Goal: Task Accomplishment & Management: Use online tool/utility

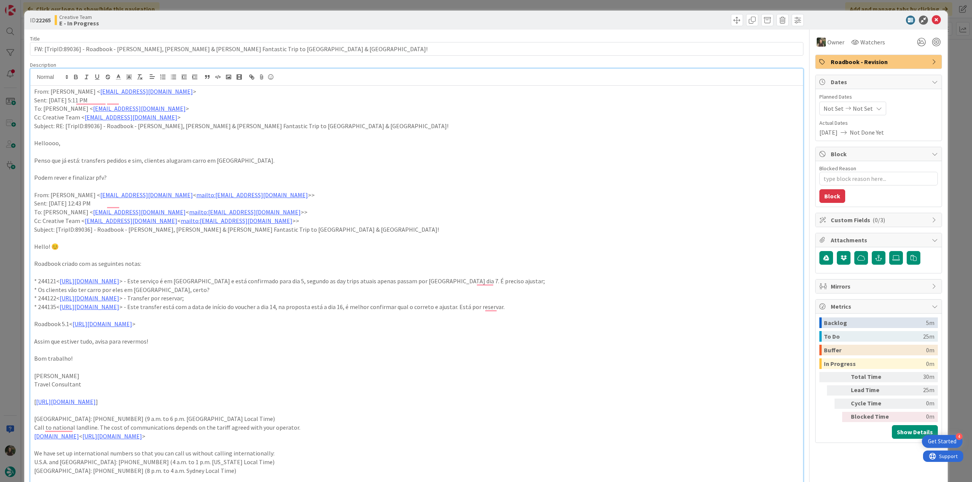
click at [18, 247] on div "ID 22265 Creative Team E - In Progress Title 94 / 128 FW: [TripID:89036] - Road…" at bounding box center [486, 241] width 972 height 482
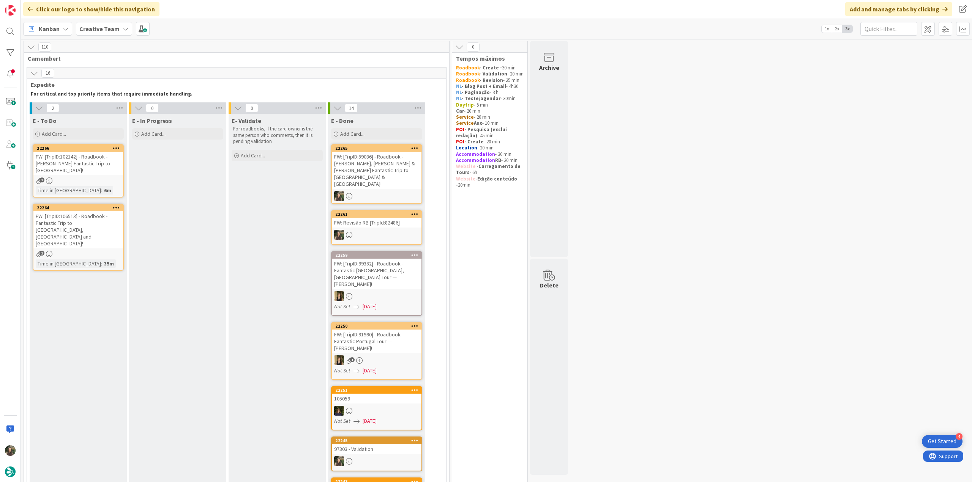
click at [381, 167] on div "FW: [TripID:89036] - Roadbook - [PERSON_NAME], [PERSON_NAME] & [PERSON_NAME] Fa…" at bounding box center [377, 170] width 90 height 37
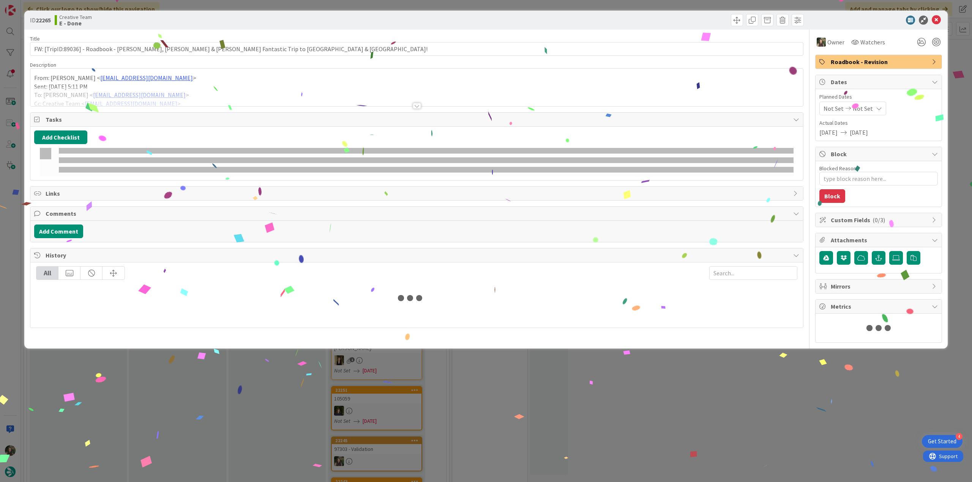
type textarea "x"
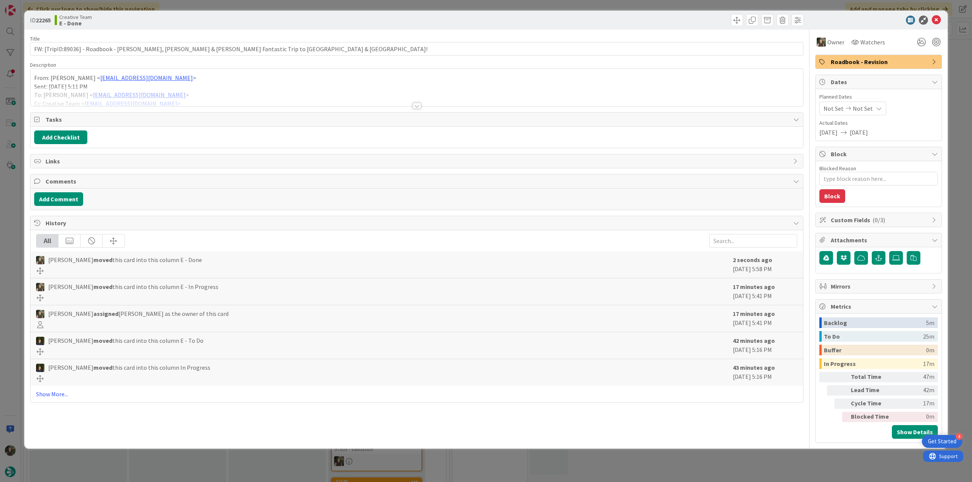
click at [674, 457] on div "ID 22265 Creative Team E - Done Title 94 / 128 FW: [TripID:89036] - Roadbook - …" at bounding box center [486, 241] width 972 height 482
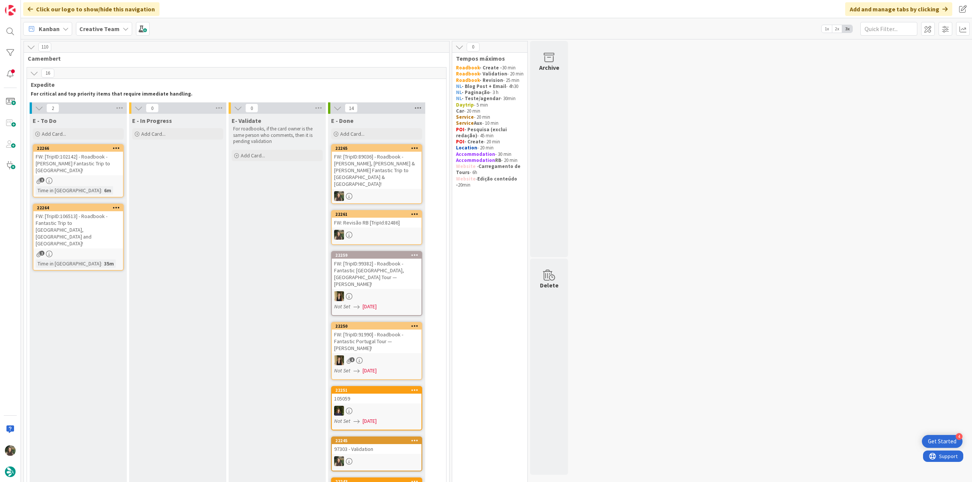
click at [418, 109] on icon at bounding box center [418, 107] width 10 height 11
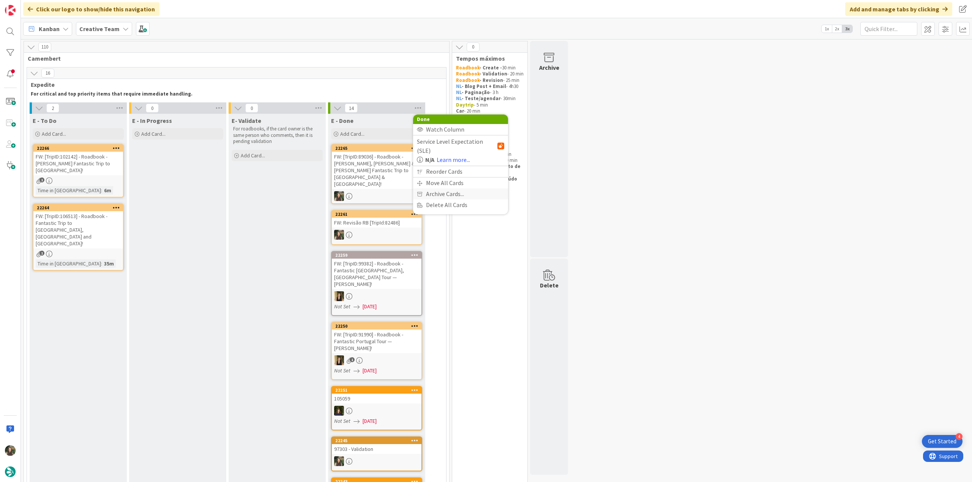
click at [433, 189] on span "Archive Cards..." at bounding box center [445, 194] width 38 height 11
click at [449, 211] on span "Archive Now" at bounding box center [448, 209] width 34 height 11
click at [438, 161] on button "Archive All" at bounding box center [436, 159] width 38 height 14
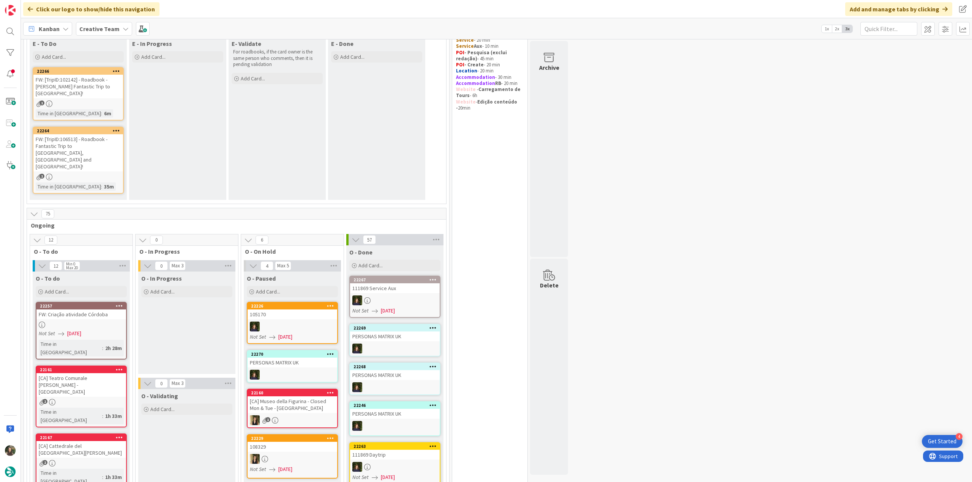
scroll to position [114, 0]
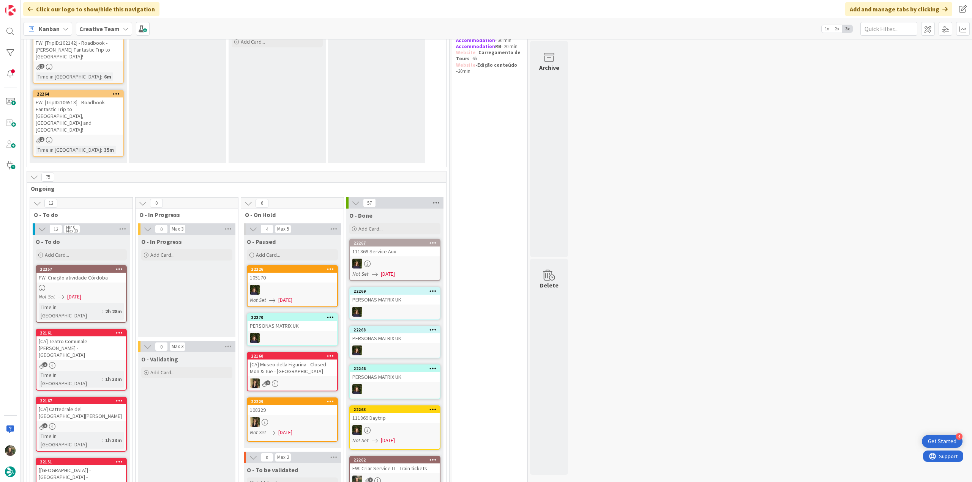
click at [436, 197] on icon at bounding box center [436, 202] width 10 height 11
click at [459, 284] on span "Archive Cards..." at bounding box center [463, 289] width 38 height 11
drag, startPoint x: 463, startPoint y: 283, endPoint x: 460, endPoint y: 289, distance: 7.1
click at [464, 299] on span "Archive Now" at bounding box center [466, 304] width 34 height 11
click at [452, 247] on button "Archive All" at bounding box center [454, 254] width 38 height 14
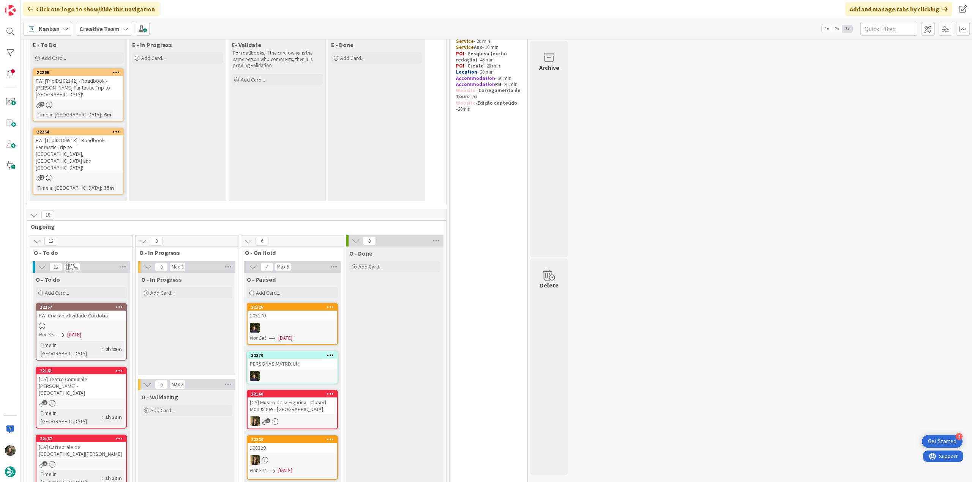
scroll to position [0, 0]
